Goal: Information Seeking & Learning: Learn about a topic

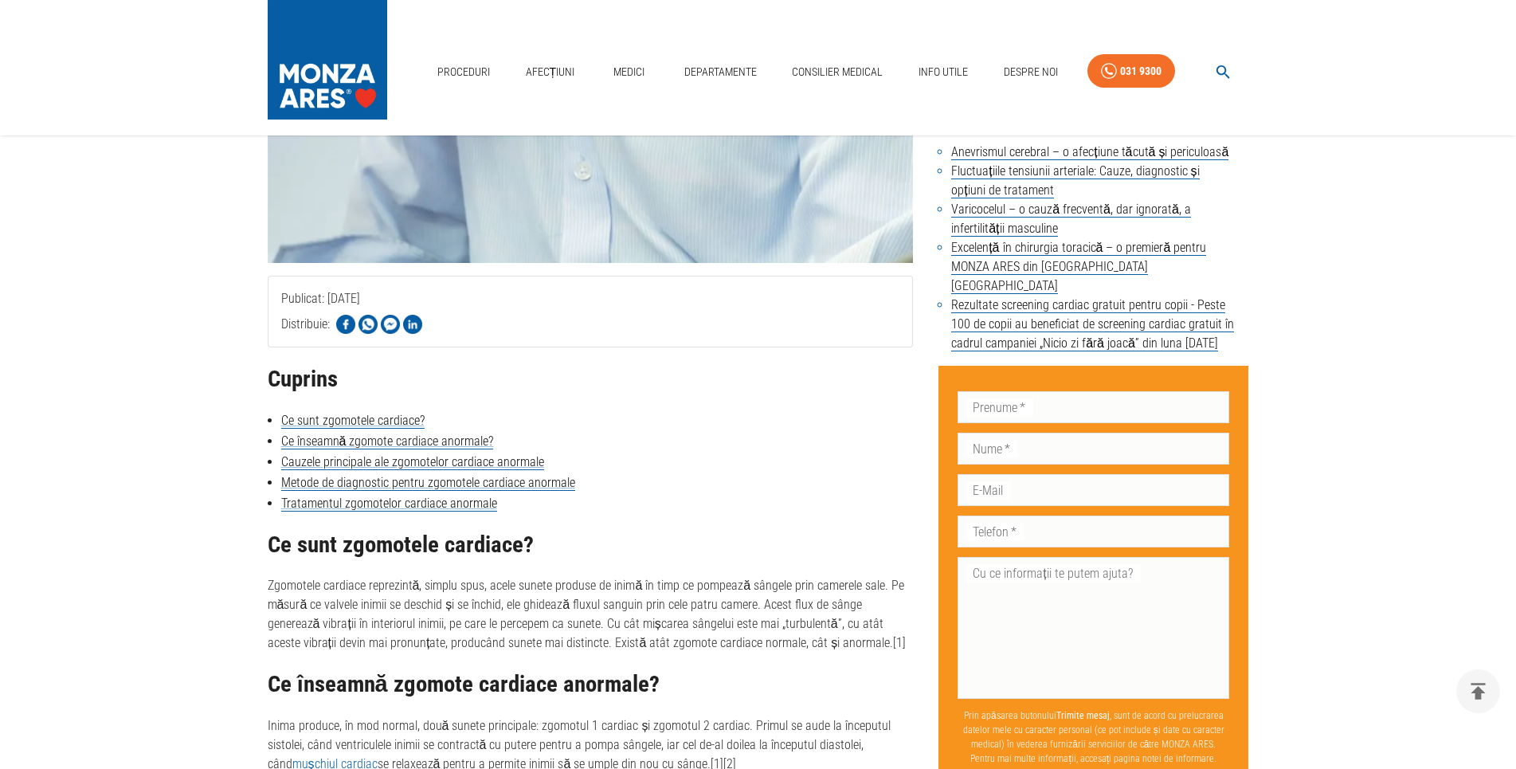
scroll to position [894, 0]
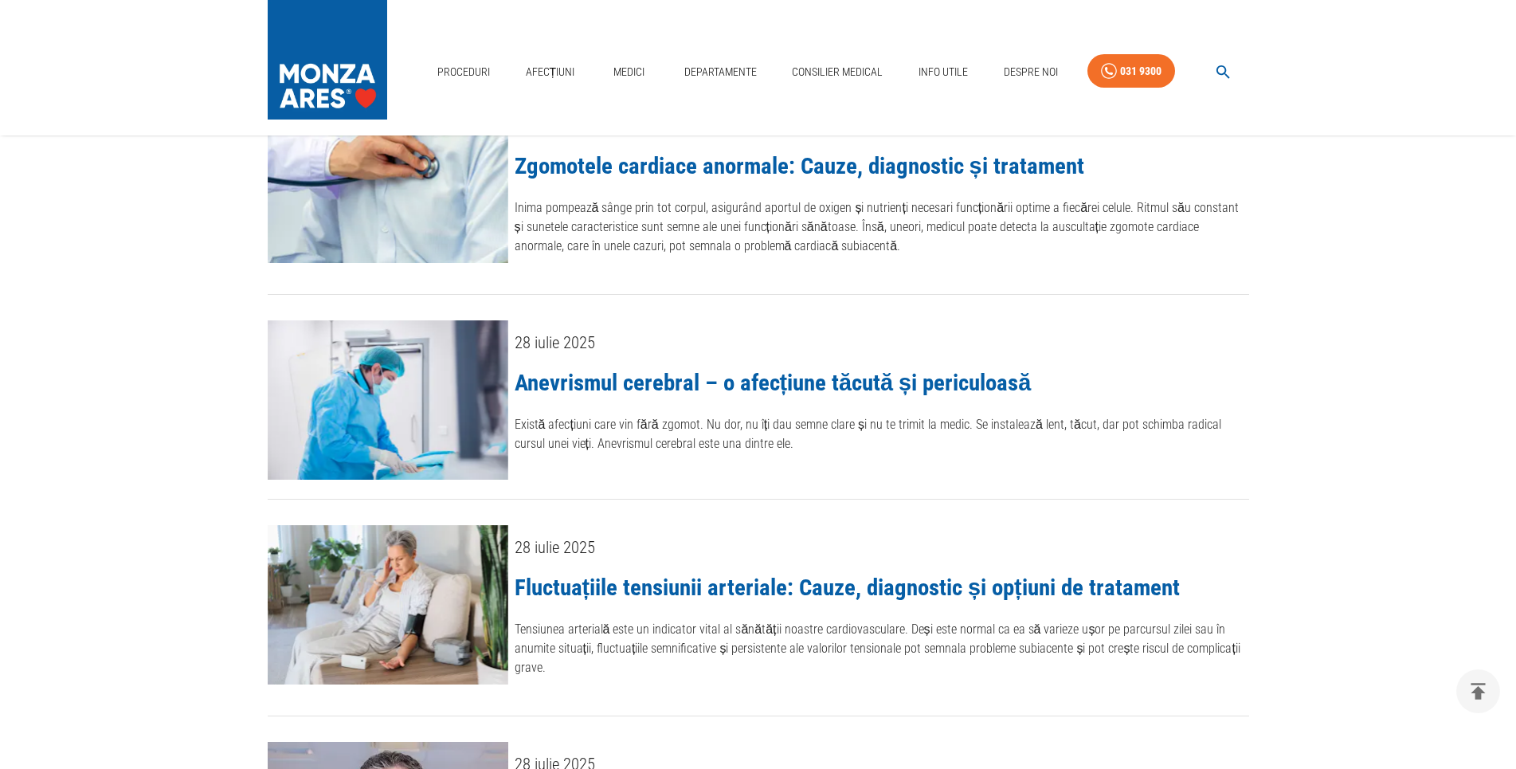
scroll to position [650, 0]
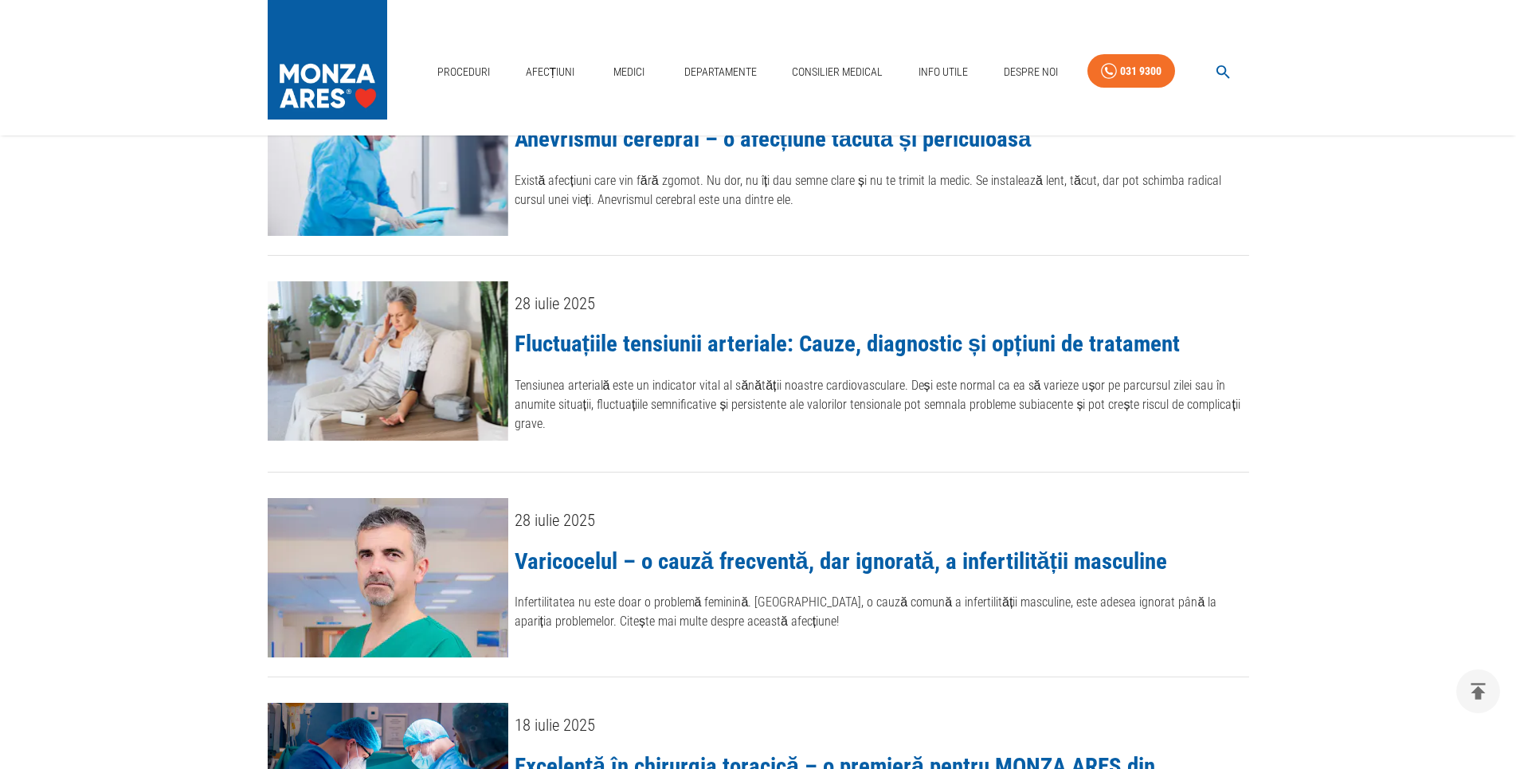
click at [763, 338] on link "Fluctuațiile tensiunii arteriale: Cauze, diagnostic și opțiuni de tratament" at bounding box center [847, 343] width 665 height 27
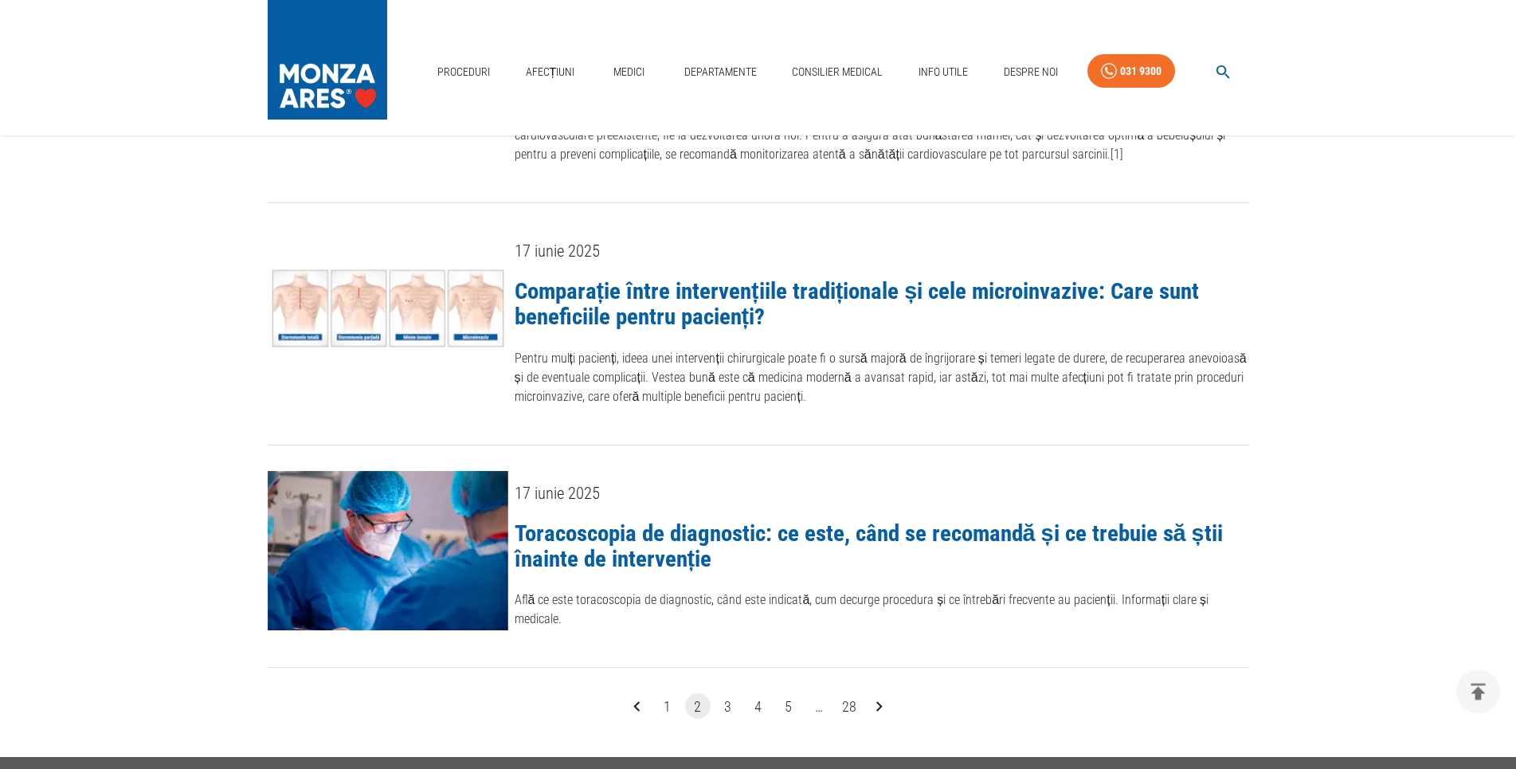
scroll to position [2194, 0]
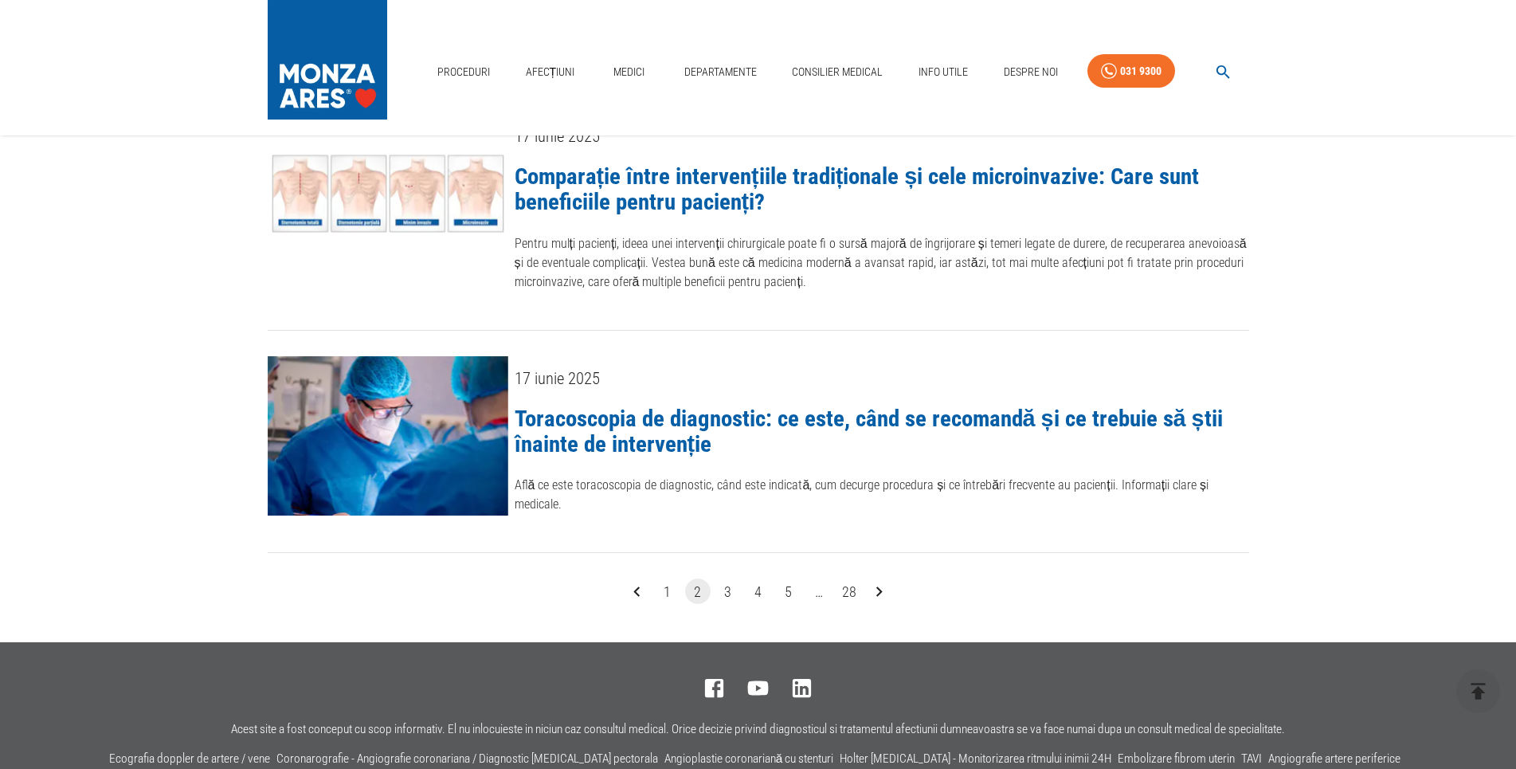
click at [731, 578] on button "3" at bounding box center [727, 590] width 25 height 25
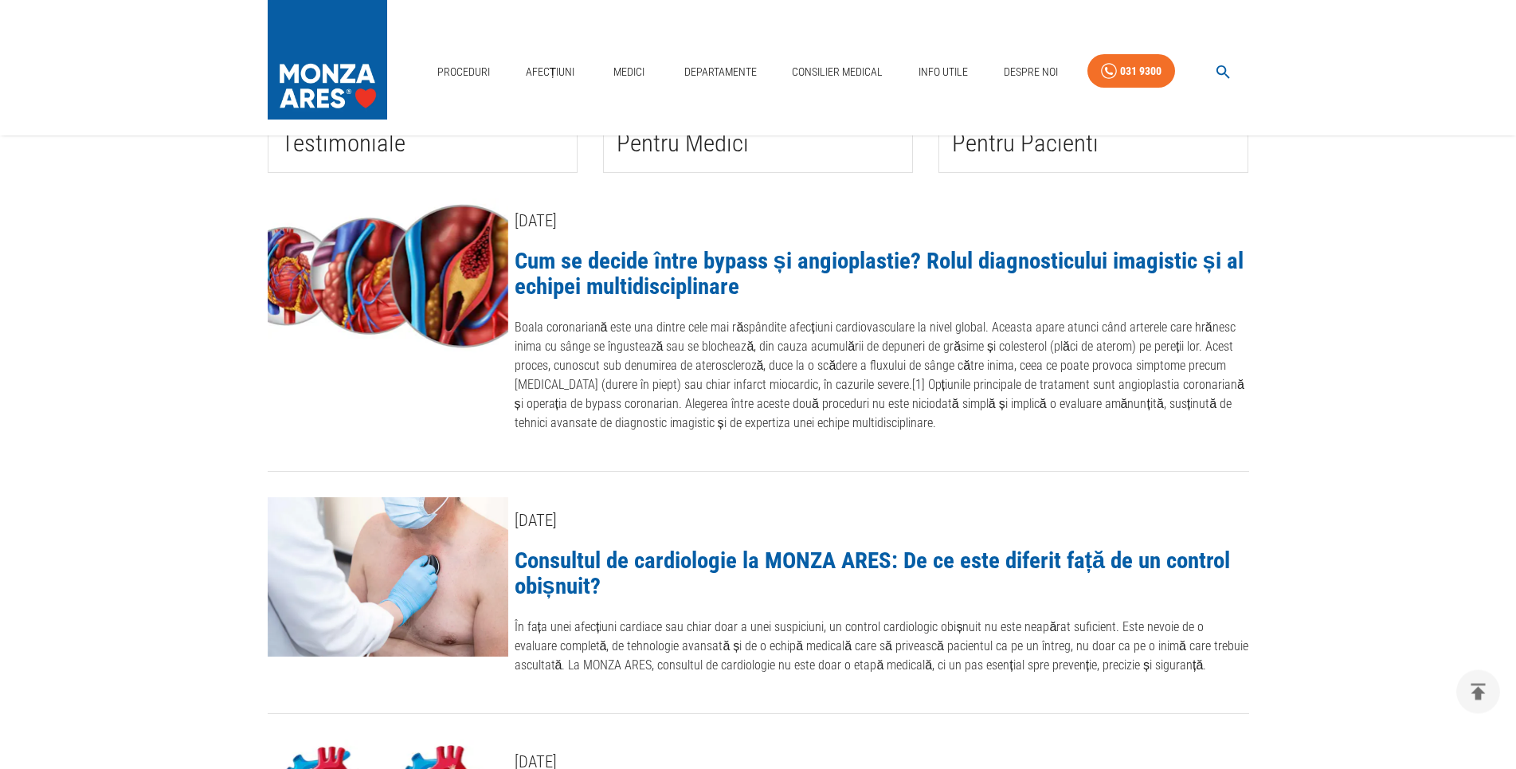
scroll to position [406, 0]
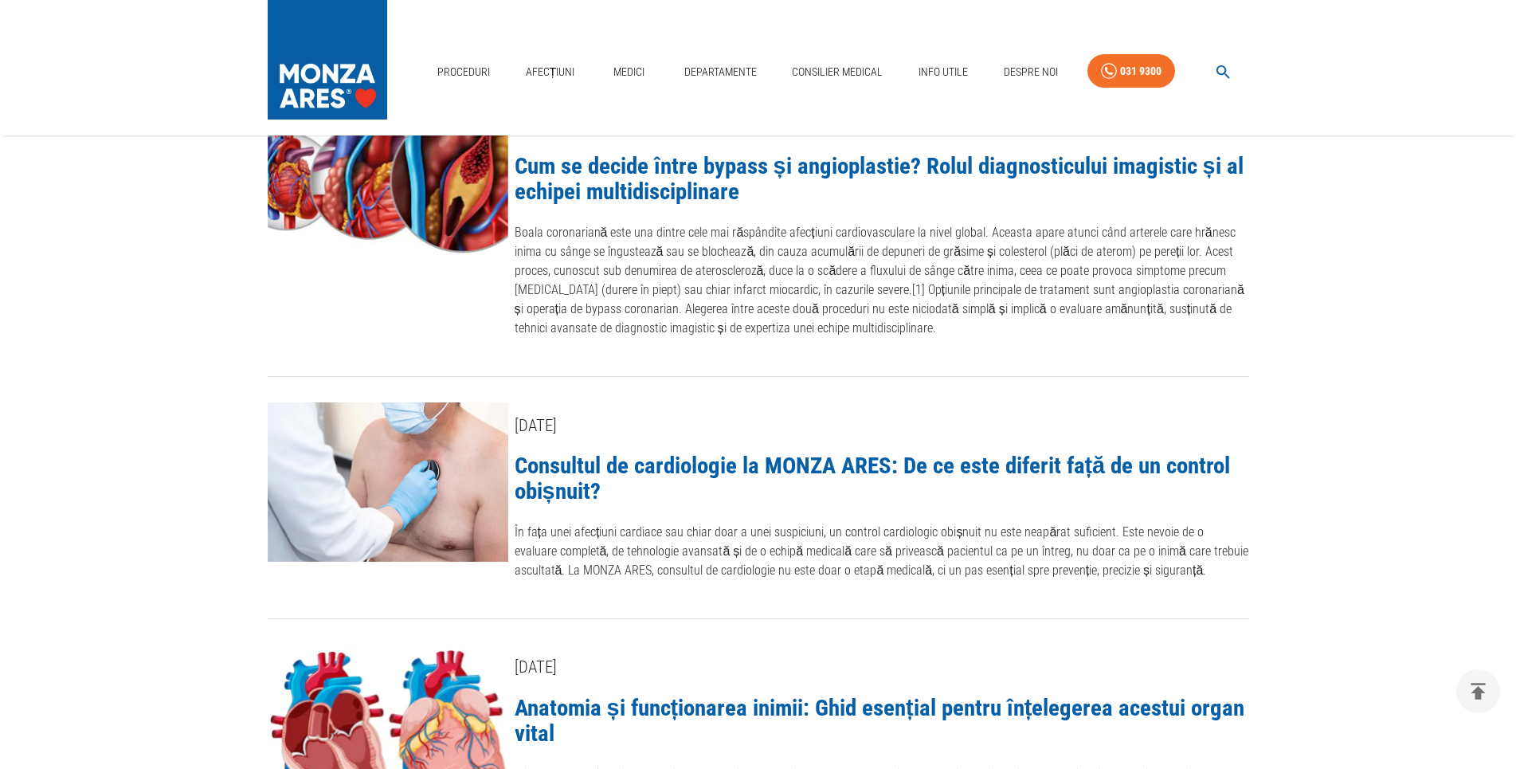
click at [696, 474] on link "Consultul de cardiologie la MONZA ARES: De ce este diferit față de un control o…" at bounding box center [873, 478] width 716 height 53
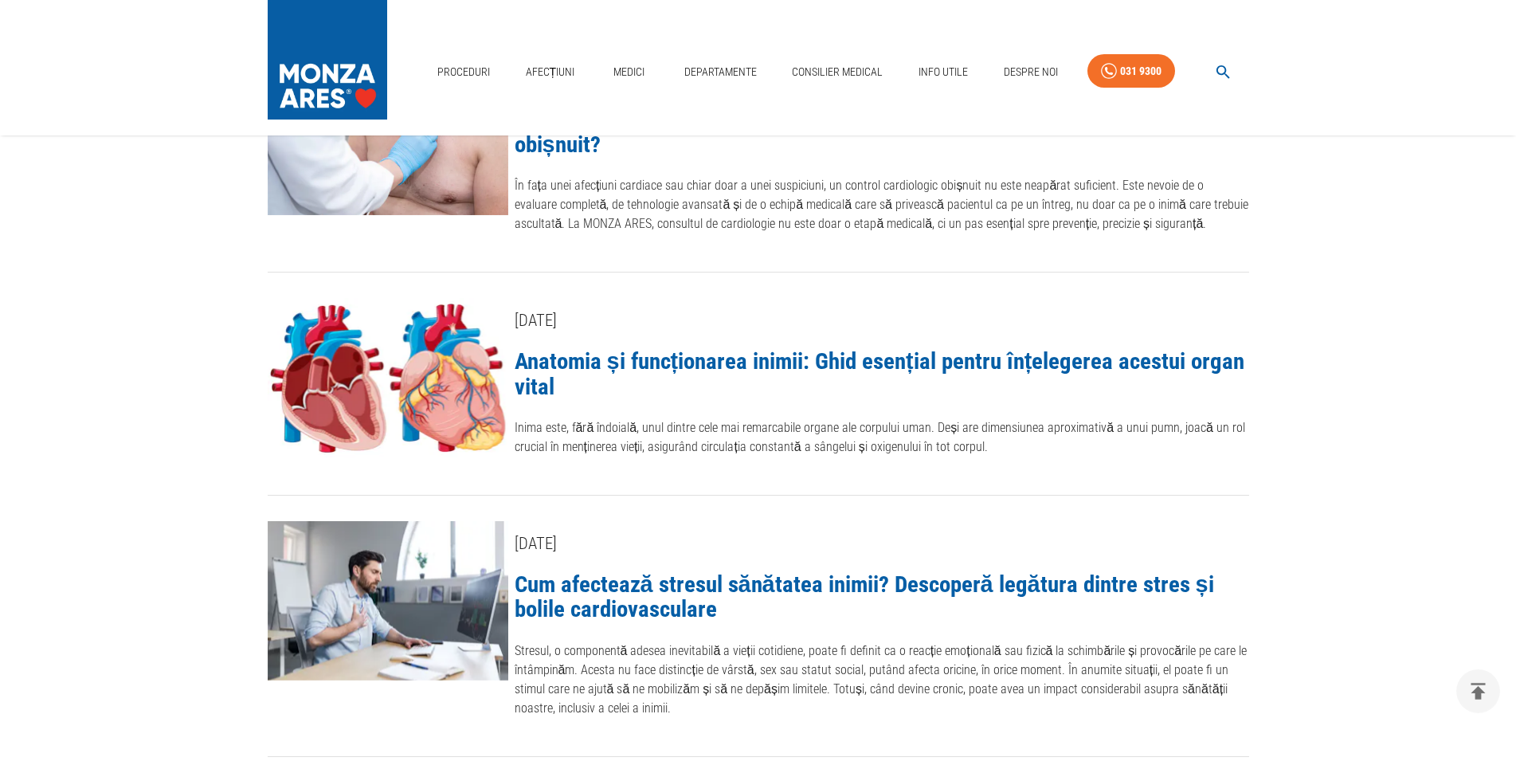
scroll to position [731, 0]
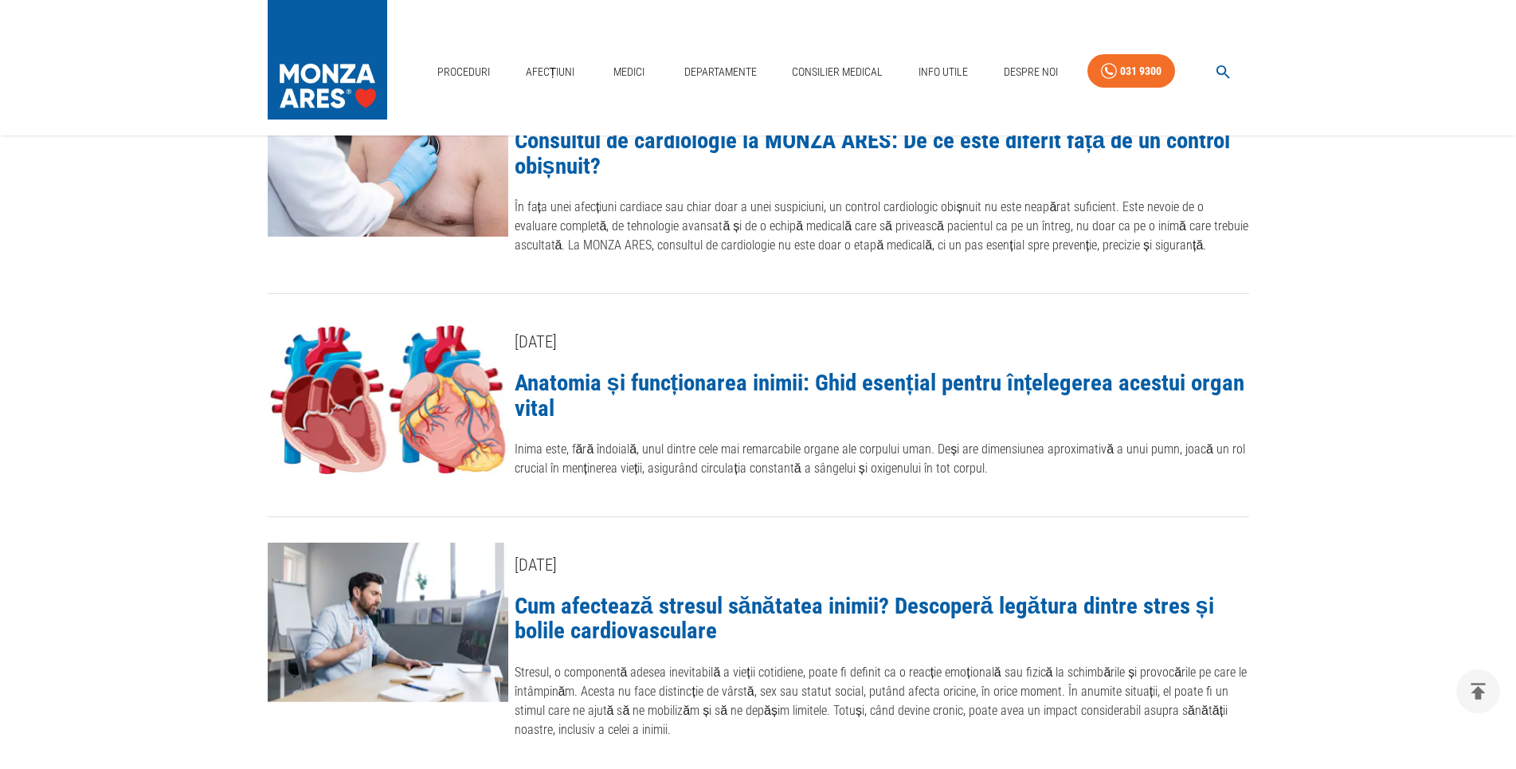
click at [757, 391] on link "Anatomia și funcționarea inimii: Ghid esențial pentru înțelegerea acestui organ…" at bounding box center [880, 395] width 731 height 53
